Goal: Information Seeking & Learning: Learn about a topic

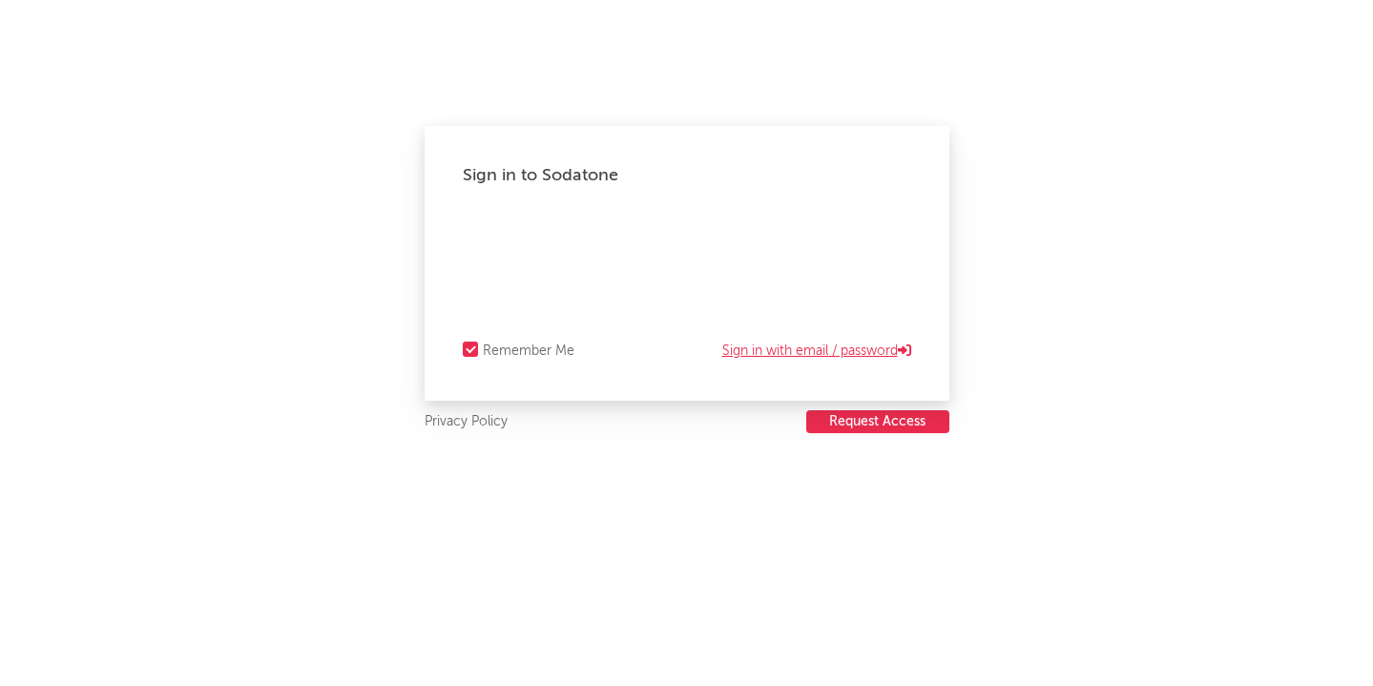
click at [755, 345] on link "Sign in with email / password" at bounding box center [817, 351] width 189 height 23
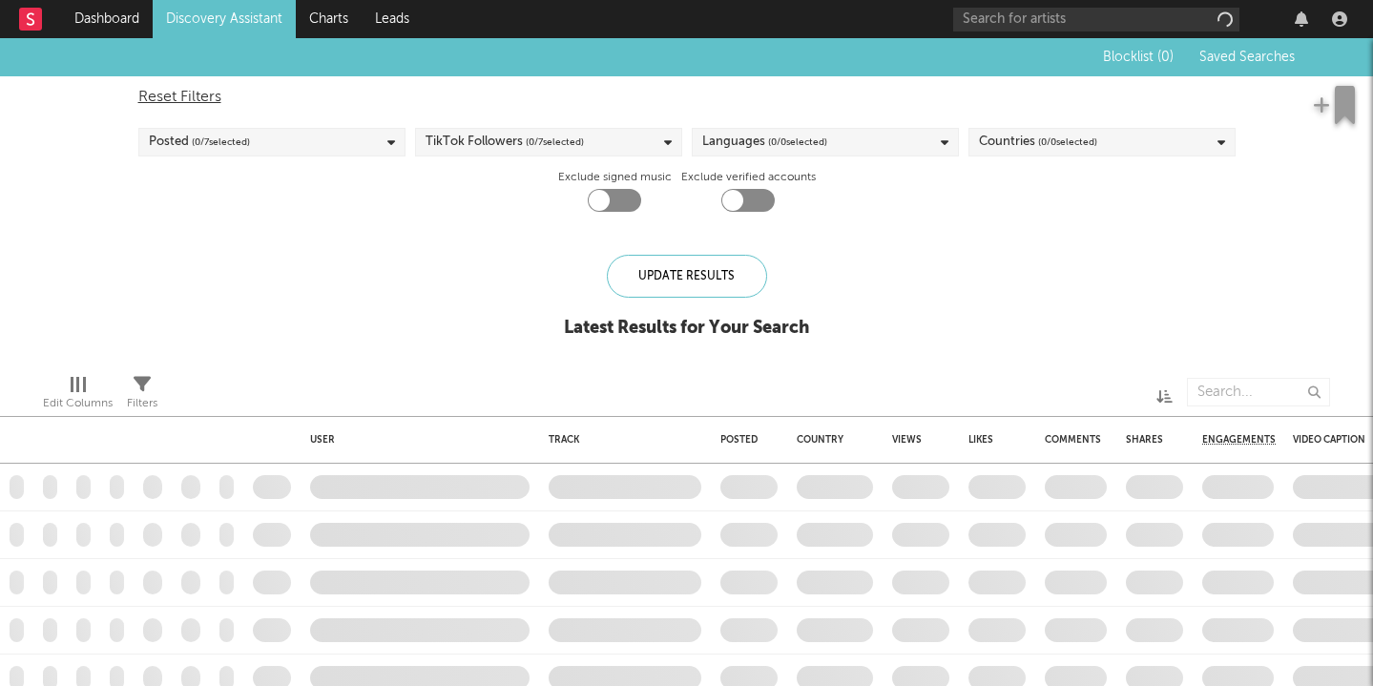
click at [860, 239] on div "User Track Posted Country Views Likes Comments Shares Engagements Video Caption…" at bounding box center [686, 362] width 1373 height 648
checkbox input "true"
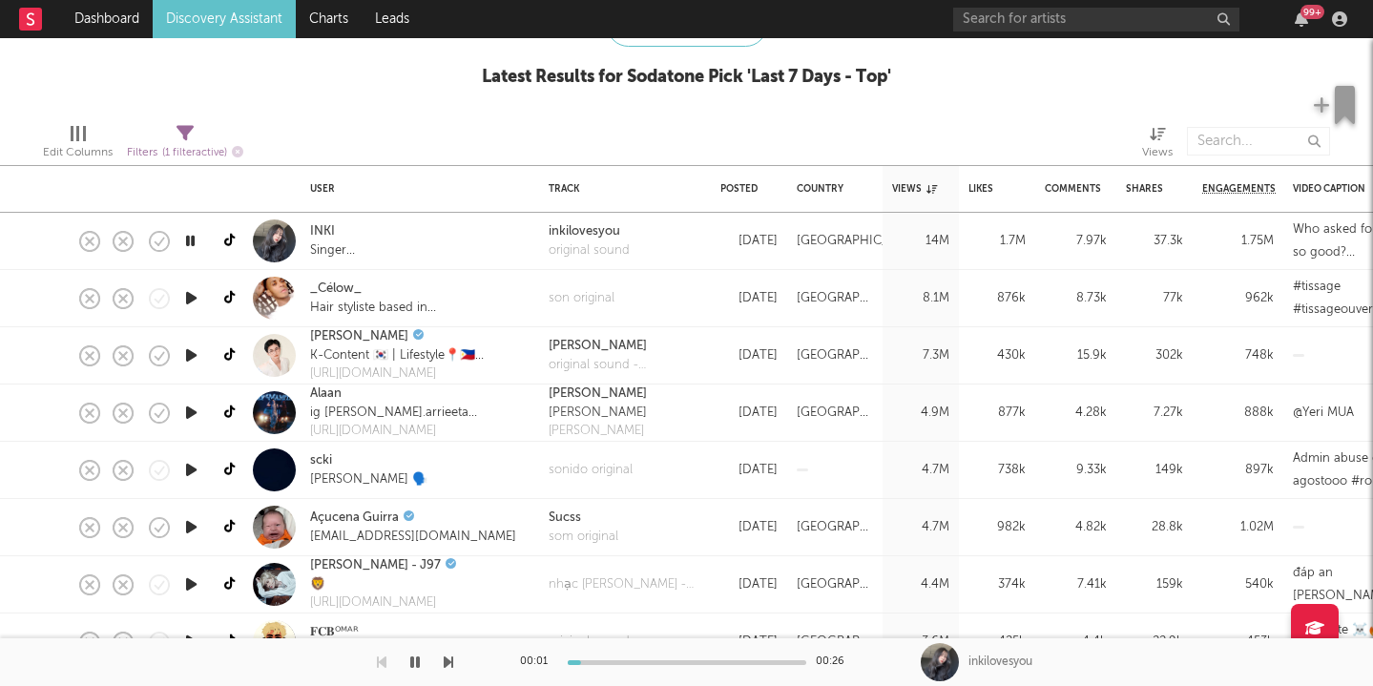
click at [445, 661] on icon "button" at bounding box center [449, 662] width 10 height 15
click at [450, 660] on icon "button" at bounding box center [449, 662] width 10 height 15
